Goal: Information Seeking & Learning: Find specific fact

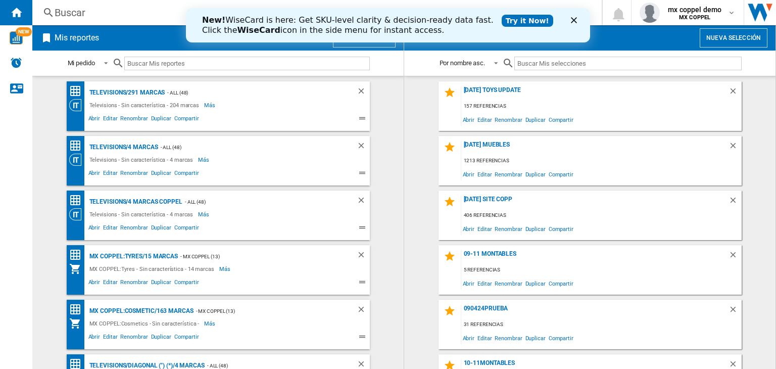
click at [571, 23] on polygon "Cerrar" at bounding box center [574, 20] width 6 height 6
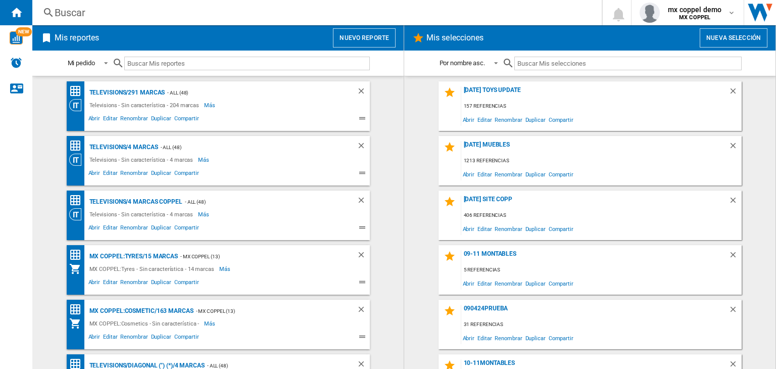
click at [177, 21] on div "Buscar [GEOGRAPHIC_DATA] 0 mx coppel demo MX COPPEL MX COPPEL Mi configuración …" at bounding box center [404, 12] width 744 height 25
click at [181, 17] on div "Buscar" at bounding box center [315, 13] width 521 height 14
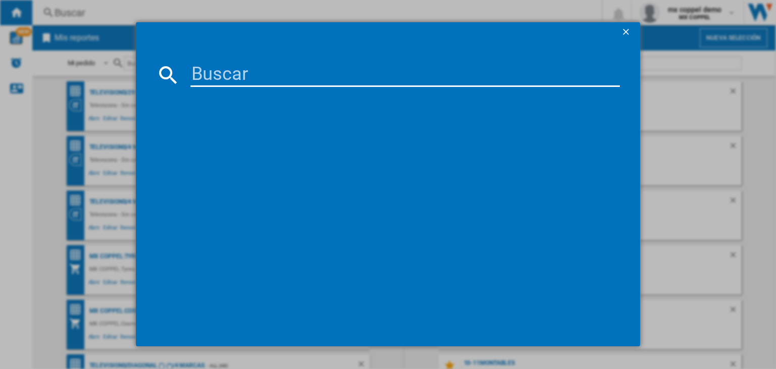
drag, startPoint x: 228, startPoint y: 85, endPoint x: 230, endPoint y: 80, distance: 5.6
click at [228, 84] on input at bounding box center [404, 75] width 429 height 24
paste input "SONY WH1000XM6 SILVER"
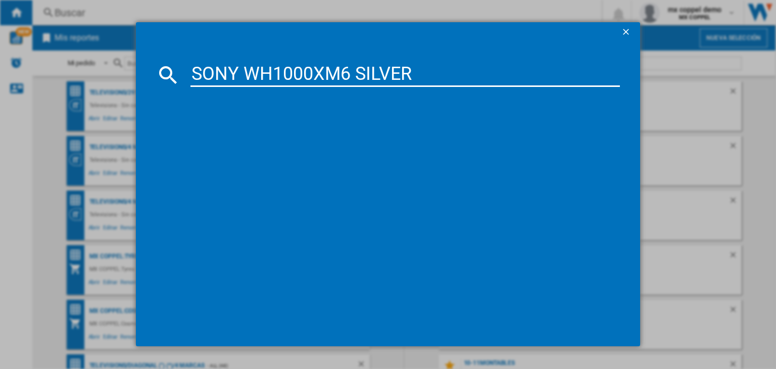
type input "SONY WH1000XM6 SILVER"
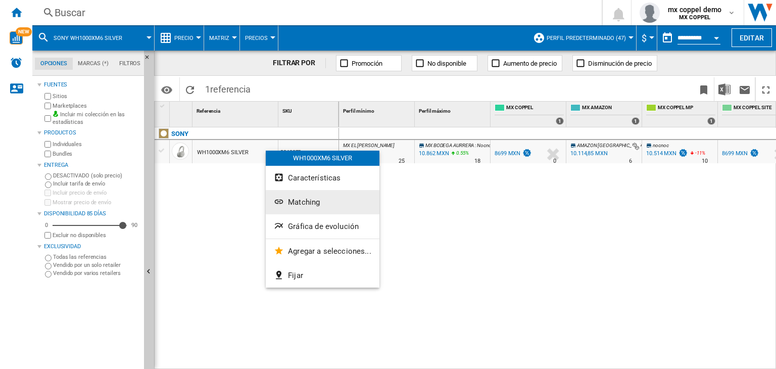
click at [314, 211] on button "Matching" at bounding box center [323, 202] width 114 height 24
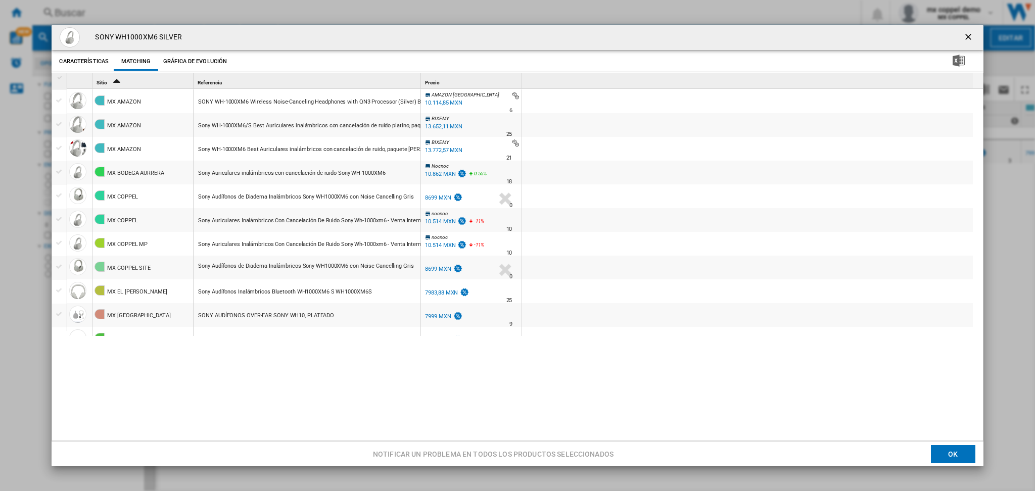
scroll to position [62, 0]
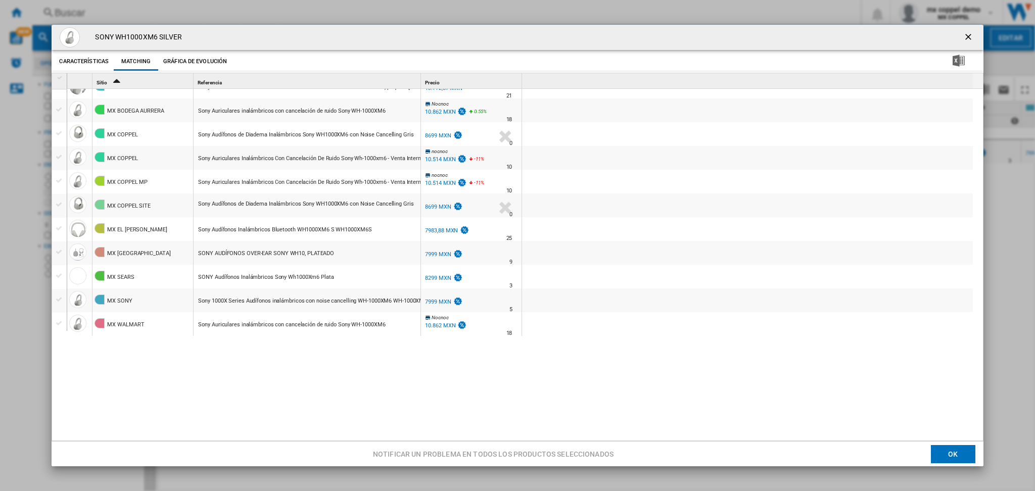
click at [776, 39] on ng-md-icon "getI18NText('BUTTONS.CLOSE_DIALOG')" at bounding box center [969, 38] width 12 height 12
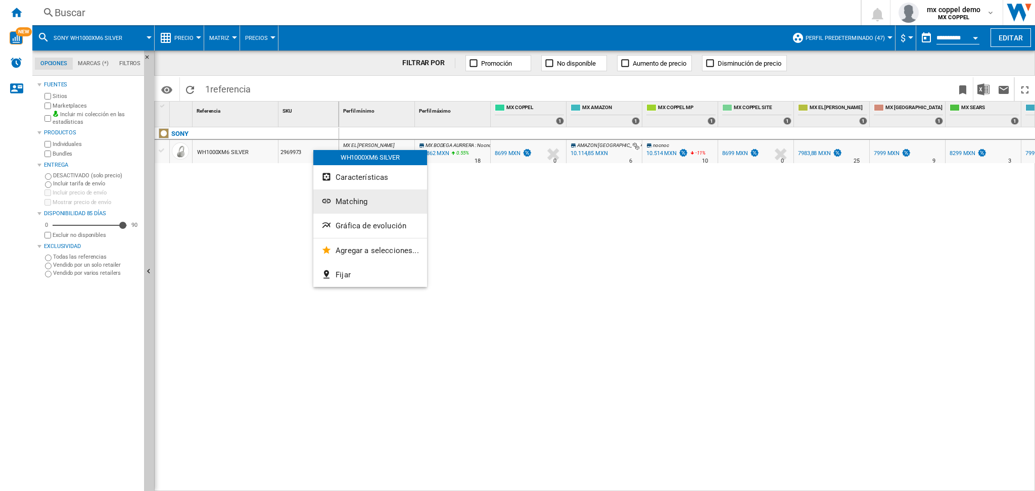
click at [369, 203] on button "Matching" at bounding box center [370, 201] width 114 height 24
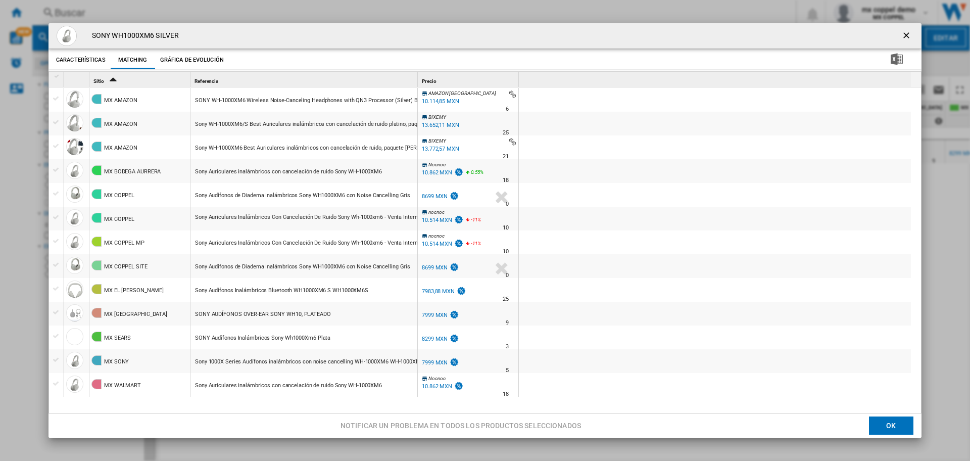
scroll to position [2, 0]
